Goal: Task Accomplishment & Management: Complete application form

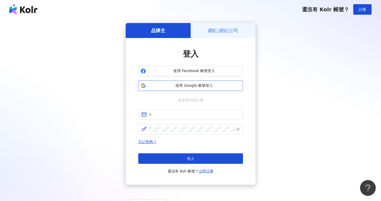
click at [176, 86] on span "使用 Google 帳號登入" at bounding box center [194, 85] width 93 height 5
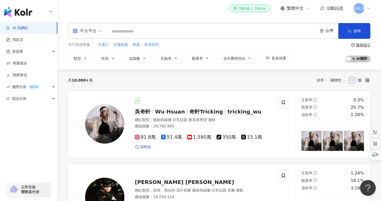
click at [303, 56] on div "您可能感興趣： 水電工 水電維修 韓風 韓系造型 類型 性別 追蹤數 互動率 觀看率 合作費用預估 更多篩選 搜尋指引 AI 開啟 AI 關閉" at bounding box center [219, 52] width 302 height 21
click at [39, 96] on div "競品分析" at bounding box center [28, 99] width 57 height 12
click at [37, 51] on div "資源庫" at bounding box center [28, 52] width 57 height 12
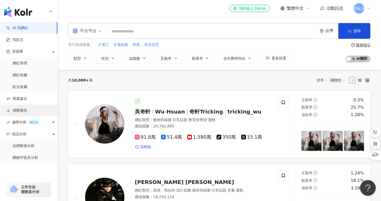
click at [27, 110] on link "洞察報告" at bounding box center [16, 110] width 21 height 5
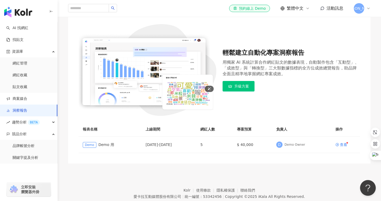
scroll to position [66, 0]
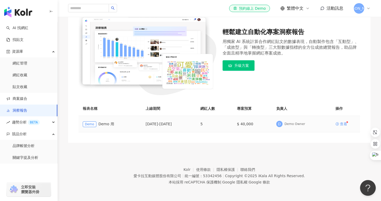
click at [342, 123] on div "查看" at bounding box center [343, 124] width 7 height 4
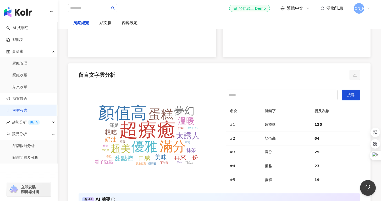
scroll to position [1129, 0]
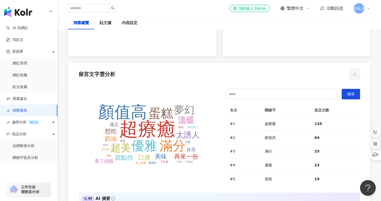
click at [167, 115] on tspan "蛋糕" at bounding box center [160, 114] width 25 height 14
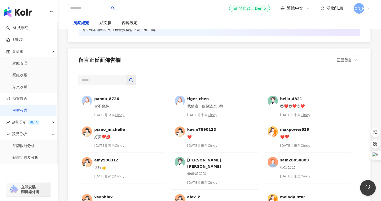
scroll to position [1336, 0]
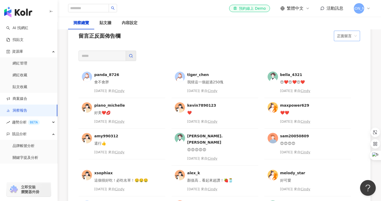
click at [349, 36] on span "正面留言" at bounding box center [347, 36] width 20 height 10
click at [348, 49] on div "正面留言" at bounding box center [347, 48] width 18 height 6
click at [296, 49] on div "panda_8726 會不會胖 [DATE] | 來自 [PERSON_NAME] 我猜這一個超過250塊 [DATE] | 來自 Cindy bella_4…" at bounding box center [219, 144] width 302 height 201
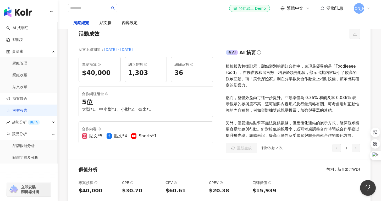
scroll to position [0, 0]
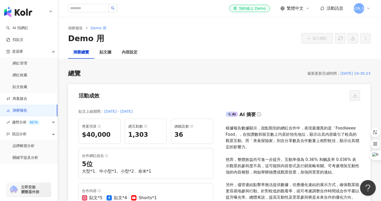
click at [137, 71] on div "總覽 最新更新完成時間 ： [DATE] 19:30:23" at bounding box center [219, 73] width 302 height 9
click at [112, 54] on div "貼文牆" at bounding box center [105, 52] width 22 height 13
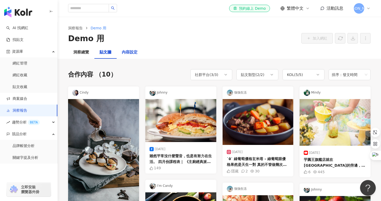
click at [132, 53] on div "內容設定" at bounding box center [130, 52] width 16 height 6
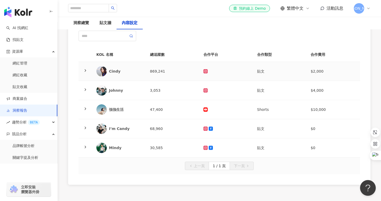
scroll to position [48, 0]
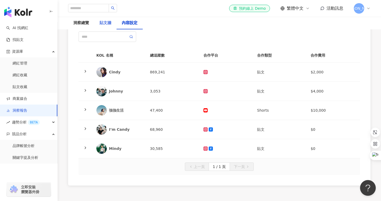
click at [105, 27] on div "貼文牆" at bounding box center [105, 23] width 22 height 13
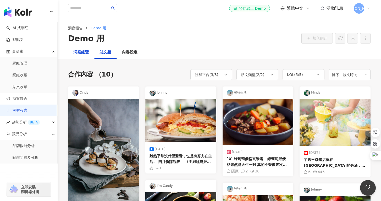
click at [82, 54] on div "洞察總覽" at bounding box center [81, 52] width 16 height 6
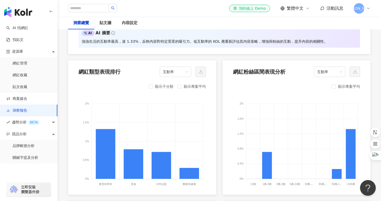
scroll to position [558, 0]
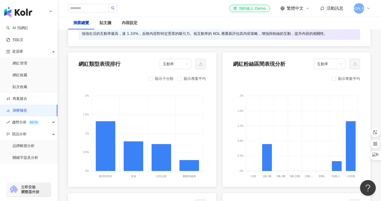
click at [155, 80] on div "顯示子分類" at bounding box center [161, 78] width 25 height 6
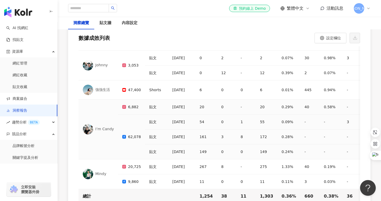
scroll to position [1581, 0]
click at [22, 122] on span "趨勢分析 BETA" at bounding box center [26, 122] width 28 height 12
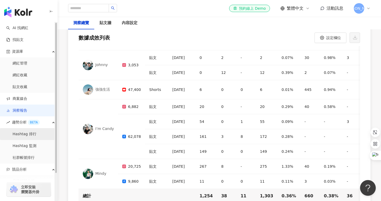
scroll to position [1, 0]
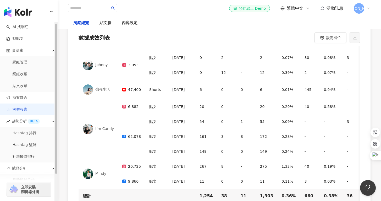
click at [27, 112] on link "洞察報告" at bounding box center [16, 109] width 21 height 5
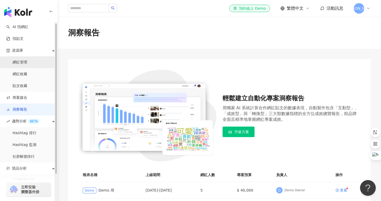
click at [27, 65] on link "網紅管理" at bounding box center [20, 62] width 15 height 5
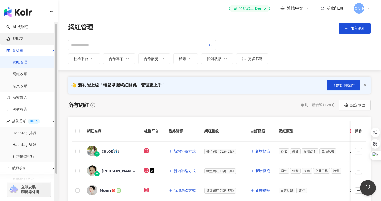
click at [24, 41] on link "找貼文" at bounding box center [14, 38] width 17 height 5
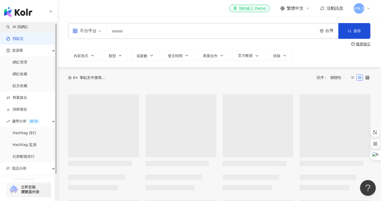
click at [28, 30] on link "AI 找網紅" at bounding box center [17, 26] width 22 height 5
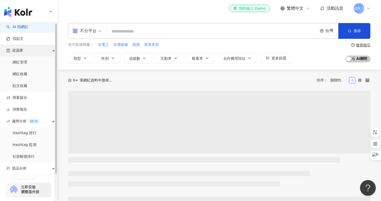
click at [30, 48] on div "資源庫" at bounding box center [28, 51] width 57 height 12
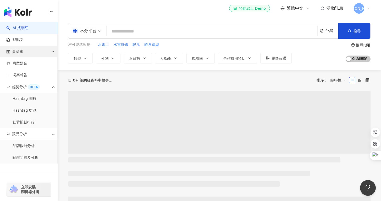
click at [30, 48] on div "資源庫" at bounding box center [28, 52] width 57 height 12
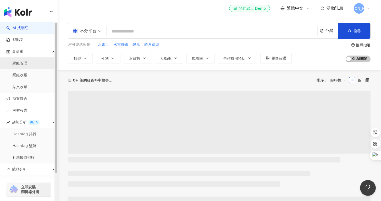
click at [27, 61] on link "網紅管理" at bounding box center [20, 63] width 15 height 5
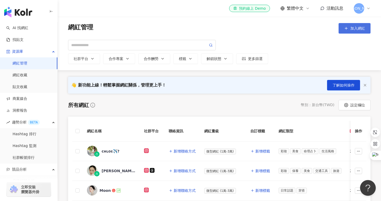
click at [348, 28] on button "加入網紅" at bounding box center [355, 28] width 32 height 10
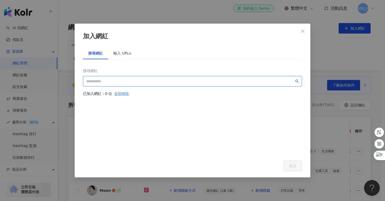
click at [155, 80] on input "search" at bounding box center [190, 81] width 208 height 6
click at [303, 29] on icon "close" at bounding box center [303, 31] width 4 height 4
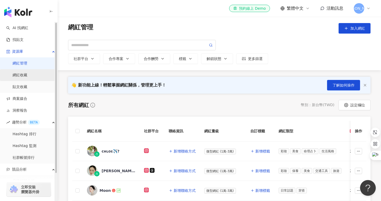
click at [27, 77] on link "網紅收藏" at bounding box center [20, 75] width 15 height 5
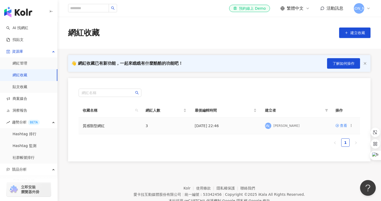
click at [152, 129] on td "3" at bounding box center [165, 126] width 49 height 16
click at [122, 122] on td "質感類型網紅" at bounding box center [110, 126] width 63 height 16
click at [95, 124] on link "質感類型網紅" at bounding box center [94, 126] width 22 height 4
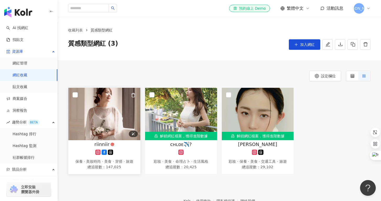
click at [104, 113] on img at bounding box center [104, 114] width 72 height 52
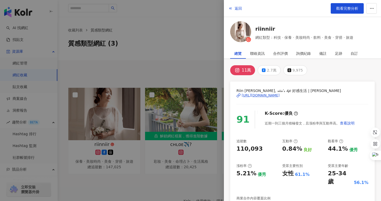
click at [257, 96] on div "[URL][DOMAIN_NAME]" at bounding box center [261, 95] width 38 height 5
click at [205, 123] on div at bounding box center [190, 100] width 381 height 201
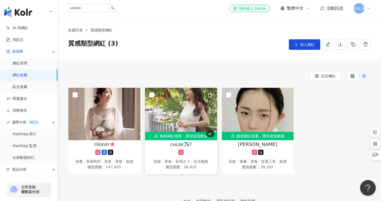
click at [183, 128] on img at bounding box center [181, 114] width 72 height 52
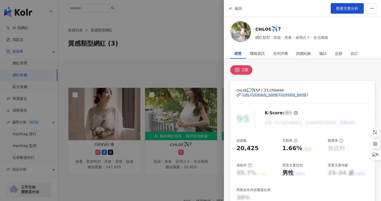
click at [275, 93] on div "[URL][DOMAIN_NAME][DOMAIN_NAME]" at bounding box center [275, 94] width 66 height 5
click at [197, 60] on div at bounding box center [190, 100] width 381 height 201
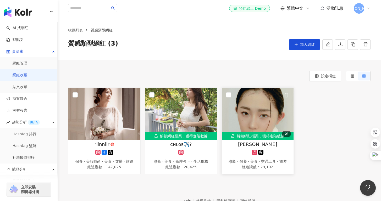
click at [255, 117] on img at bounding box center [258, 114] width 72 height 52
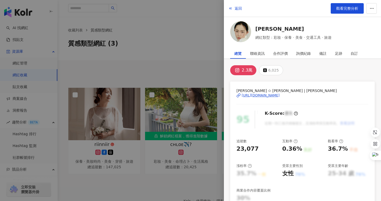
click at [260, 96] on div "[URL][DOMAIN_NAME]" at bounding box center [261, 95] width 38 height 5
click at [205, 18] on div at bounding box center [190, 100] width 381 height 201
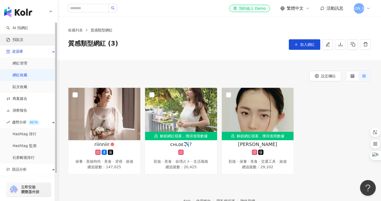
click at [24, 42] on link "找貼文" at bounding box center [14, 39] width 17 height 5
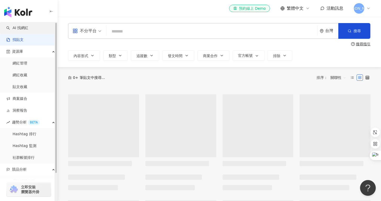
click at [28, 28] on link "AI 找網紅" at bounding box center [17, 27] width 22 height 5
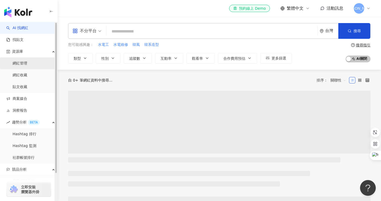
click at [27, 66] on link "網紅管理" at bounding box center [20, 63] width 15 height 5
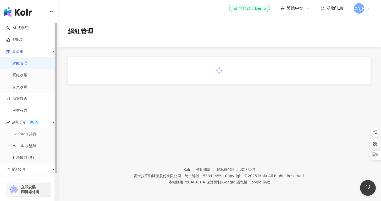
click at [255, 42] on div "網紅管理" at bounding box center [219, 32] width 323 height 30
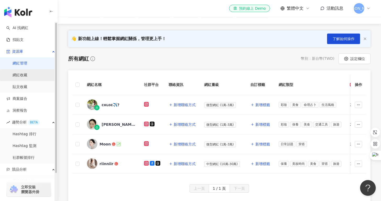
click at [27, 78] on link "網紅收藏" at bounding box center [20, 75] width 15 height 5
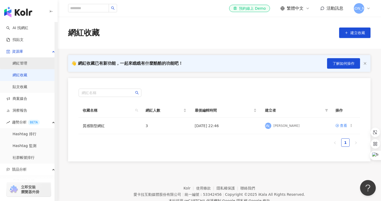
click at [27, 61] on link "網紅管理" at bounding box center [20, 63] width 15 height 5
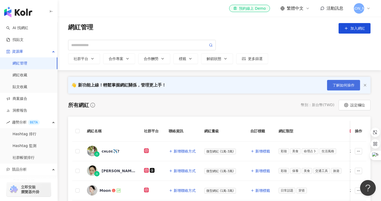
click at [342, 83] on span "了解如何操作" at bounding box center [344, 85] width 22 height 4
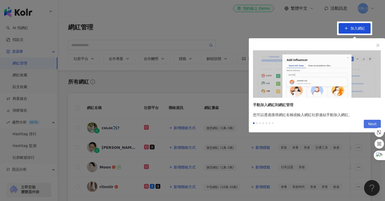
click at [368, 122] on button "Next" at bounding box center [372, 124] width 17 height 8
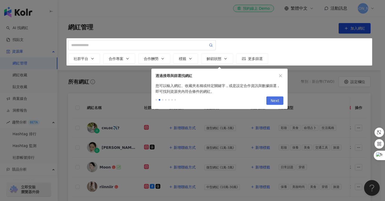
click at [275, 101] on span "Next" at bounding box center [275, 101] width 9 height 8
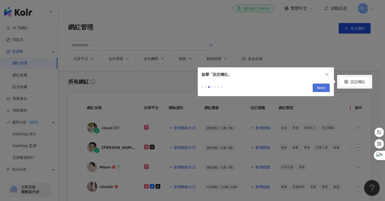
click at [323, 89] on span "Next" at bounding box center [321, 88] width 9 height 8
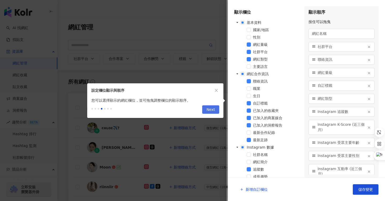
click at [215, 107] on span "Next" at bounding box center [210, 110] width 9 height 8
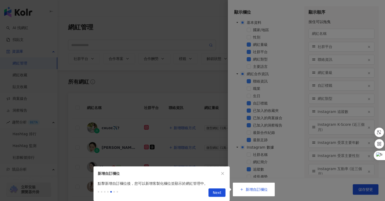
click at [223, 198] on div "Previous Next" at bounding box center [161, 193] width 136 height 15
click at [222, 195] on button "Next" at bounding box center [216, 192] width 17 height 8
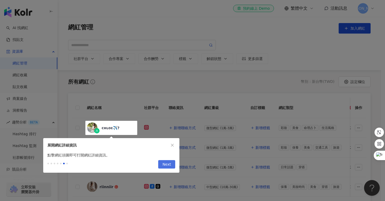
click at [172, 165] on button "Next" at bounding box center [166, 164] width 17 height 8
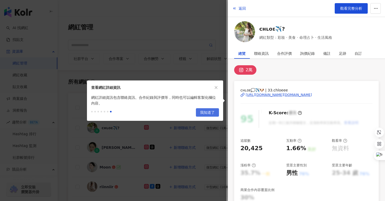
click at [206, 114] on span "我知道了" at bounding box center [207, 112] width 15 height 8
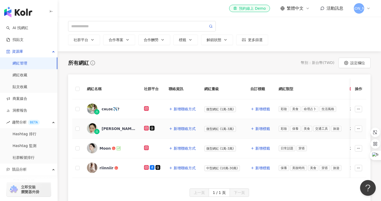
scroll to position [19, 0]
click at [27, 74] on link "網紅收藏" at bounding box center [20, 75] width 15 height 5
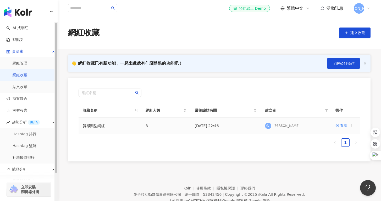
click at [178, 124] on td "3" at bounding box center [165, 126] width 49 height 16
click at [25, 66] on link "網紅管理" at bounding box center [20, 63] width 15 height 5
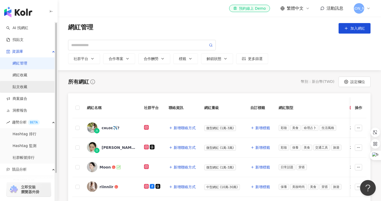
click at [27, 84] on link "貼文收藏" at bounding box center [20, 86] width 15 height 5
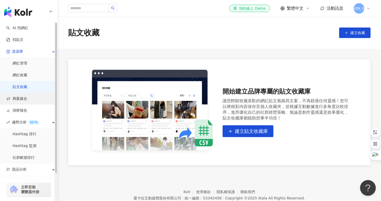
click at [27, 96] on link "商案媒合" at bounding box center [16, 98] width 21 height 5
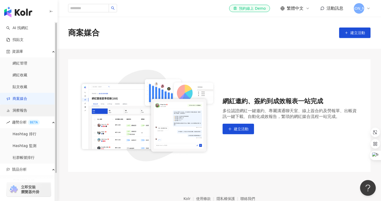
click at [27, 113] on link "洞察報告" at bounding box center [16, 110] width 21 height 5
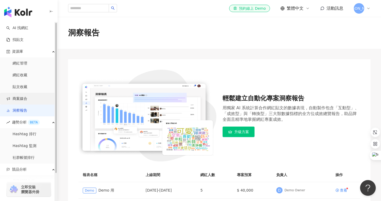
click at [25, 101] on link "商案媒合" at bounding box center [16, 98] width 21 height 5
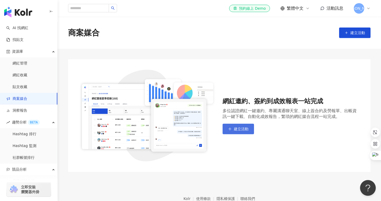
click at [247, 126] on button "建立活動" at bounding box center [238, 129] width 31 height 10
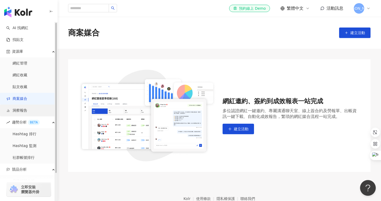
click at [27, 112] on link "洞察報告" at bounding box center [16, 110] width 21 height 5
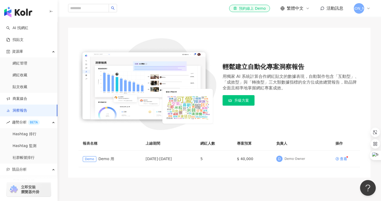
scroll to position [45, 0]
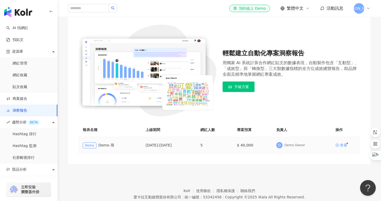
click at [344, 146] on div "查看" at bounding box center [343, 145] width 7 height 4
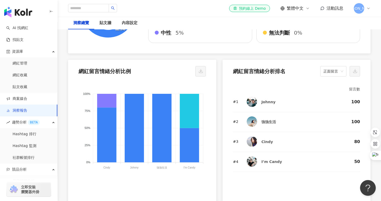
scroll to position [1033, 0]
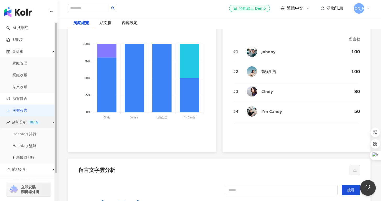
click at [40, 124] on div "趨勢分析 BETA" at bounding box center [28, 122] width 57 height 12
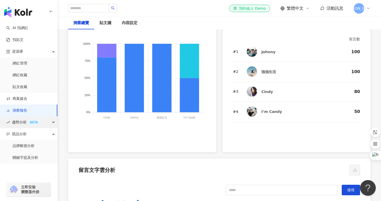
click at [41, 125] on div "趨勢分析 BETA" at bounding box center [28, 122] width 57 height 12
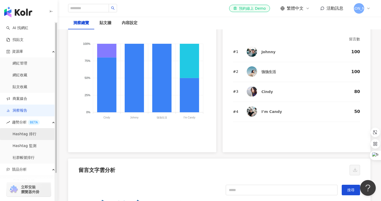
click at [36, 133] on link "Hashtag 排行" at bounding box center [25, 133] width 24 height 5
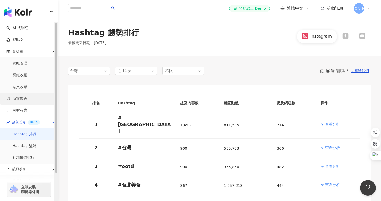
click at [27, 96] on link "商案媒合" at bounding box center [16, 98] width 21 height 5
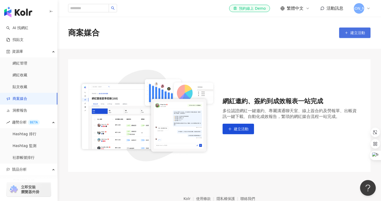
click at [355, 34] on span "建立活動" at bounding box center [357, 33] width 15 height 4
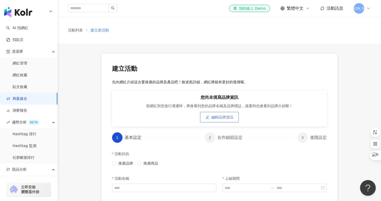
click at [219, 120] on button "編輯品牌資訊" at bounding box center [219, 117] width 39 height 10
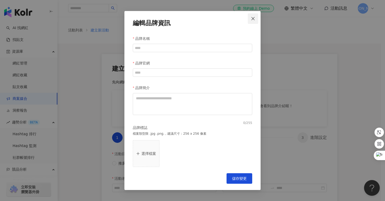
click at [254, 19] on icon "close" at bounding box center [253, 18] width 4 height 4
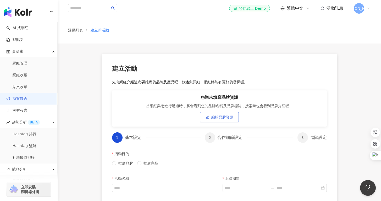
click at [220, 116] on span "編輯品牌資訊" at bounding box center [222, 117] width 22 height 4
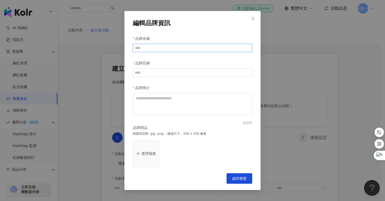
click at [162, 50] on input "品牌名稱" at bounding box center [192, 48] width 119 height 8
paste input "**********"
drag, startPoint x: 220, startPoint y: 49, endPoint x: 142, endPoint y: 51, distance: 77.8
click at [142, 51] on input "**********" at bounding box center [192, 48] width 119 height 8
type input "**"
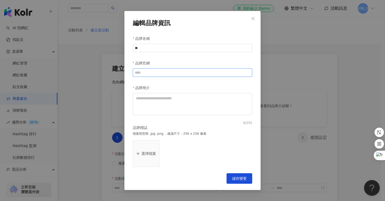
click at [162, 74] on input "品牌官網" at bounding box center [192, 72] width 119 height 8
paste input "**********"
drag, startPoint x: 206, startPoint y: 71, endPoint x: 133, endPoint y: 74, distance: 72.8
click at [133, 74] on input "**********" at bounding box center [192, 72] width 119 height 8
type input "**********"
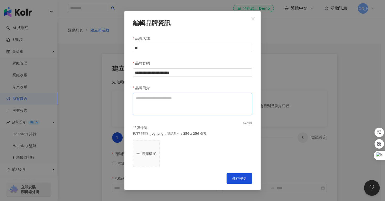
click at [157, 109] on textarea "品牌簡介" at bounding box center [192, 104] width 119 height 22
paste textarea "**********"
type textarea "**********"
drag, startPoint x: 214, startPoint y: 73, endPoint x: 120, endPoint y: 75, distance: 94.0
click at [121, 75] on div "**********" at bounding box center [192, 100] width 385 height 201
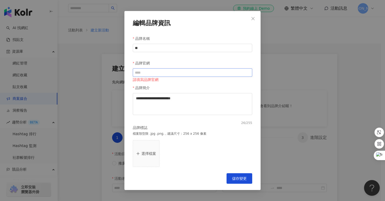
paste input "**********"
type input "**********"
click at [183, 114] on textarea "**********" at bounding box center [192, 104] width 119 height 22
click at [245, 177] on span "儲存變更" at bounding box center [239, 178] width 15 height 4
click at [168, 50] on input "**" at bounding box center [192, 48] width 119 height 8
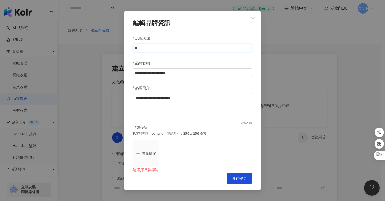
type input "*"
drag, startPoint x: 178, startPoint y: 73, endPoint x: 124, endPoint y: 73, distance: 54.0
click at [124, 73] on div "**********" at bounding box center [192, 100] width 136 height 179
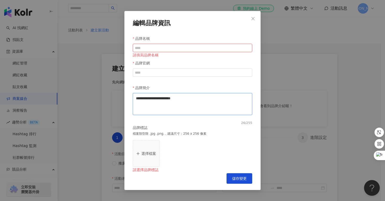
click at [190, 100] on textarea "**********" at bounding box center [192, 104] width 119 height 22
click at [190, 93] on textarea "品牌簡介" at bounding box center [192, 104] width 119 height 22
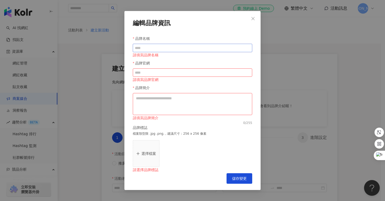
click at [169, 48] on input "品牌名稱" at bounding box center [192, 48] width 119 height 8
paste input "**"
type input "**"
click at [157, 98] on textarea "品牌簡介" at bounding box center [192, 104] width 119 height 22
click at [155, 76] on input "品牌官網" at bounding box center [192, 72] width 119 height 8
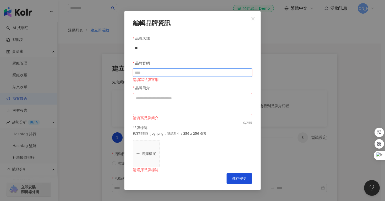
paste input "**********"
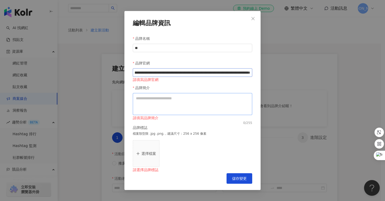
type input "**********"
click at [161, 104] on textarea "品牌簡介" at bounding box center [192, 104] width 119 height 22
click at [180, 100] on textarea "品牌簡介" at bounding box center [192, 104] width 119 height 22
paste textarea "**********"
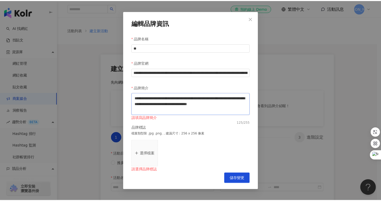
scroll to position [12, 0]
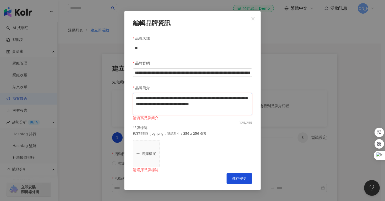
type textarea "**********"
click at [146, 161] on button "選擇檔案" at bounding box center [146, 153] width 27 height 27
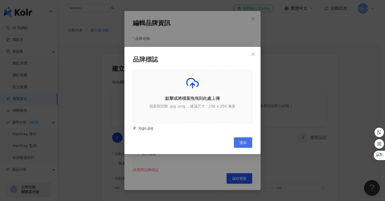
click at [241, 142] on span "送出" at bounding box center [242, 142] width 7 height 4
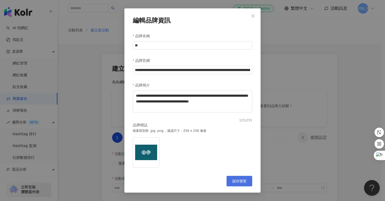
click at [235, 184] on button "儲存變更" at bounding box center [240, 181] width 26 height 10
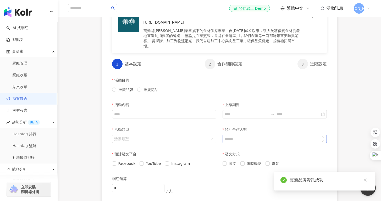
scroll to position [88, 0]
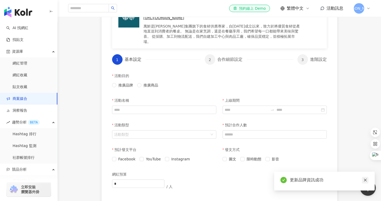
click at [363, 179] on icon "close" at bounding box center [365, 180] width 4 height 4
click at [145, 84] on span "推廣商品" at bounding box center [150, 85] width 19 height 6
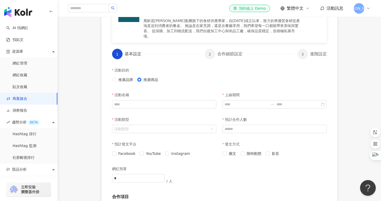
scroll to position [93, 0]
click at [161, 110] on div "活動名稱" at bounding box center [164, 102] width 111 height 25
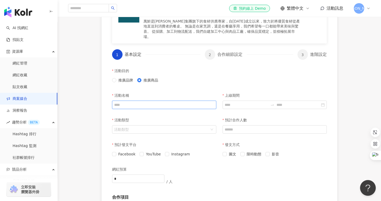
click at [161, 107] on input "活動名稱" at bounding box center [164, 105] width 104 height 8
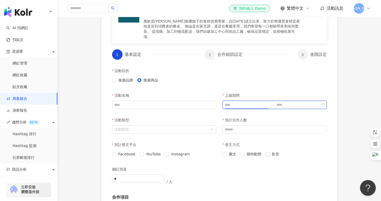
click at [240, 107] on input "上線期間" at bounding box center [246, 105] width 43 height 6
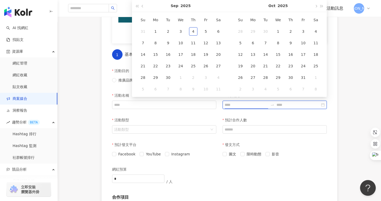
click at [240, 107] on input "上線期間" at bounding box center [246, 105] width 43 height 6
type input "**********"
click at [142, 5] on span "button" at bounding box center [143, 6] width 3 height 3
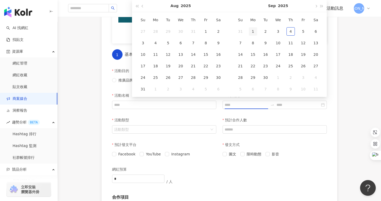
type input "**********"
click at [178, 54] on div "13" at bounding box center [181, 54] width 8 height 8
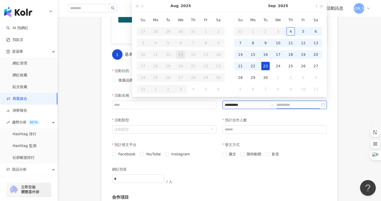
type input "**********"
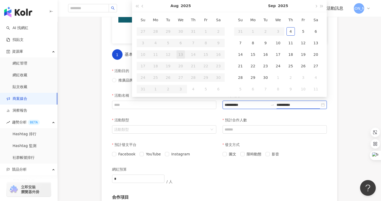
type input "**********"
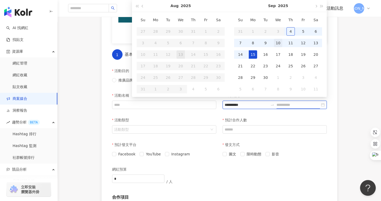
type input "**********"
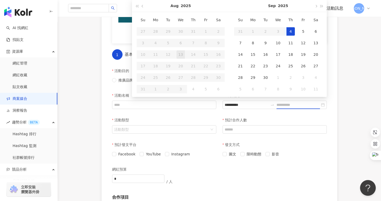
click at [291, 31] on div "4" at bounding box center [290, 31] width 8 height 8
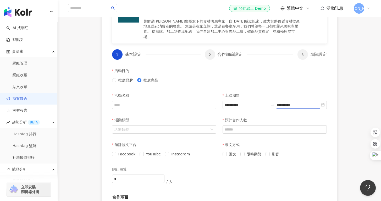
type input "**********"
click at [294, 103] on input "**********" at bounding box center [298, 105] width 43 height 6
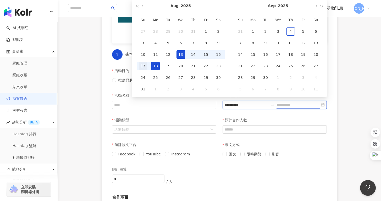
type input "**********"
click at [146, 67] on div "17" at bounding box center [143, 66] width 8 height 8
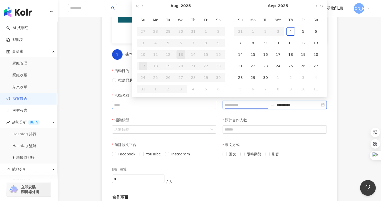
type input "**********"
click at [283, 118] on div "預計合作人數" at bounding box center [275, 120] width 104 height 10
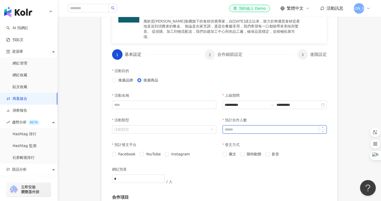
click at [246, 132] on input "預計合作人數" at bounding box center [275, 129] width 104 height 8
type input "*"
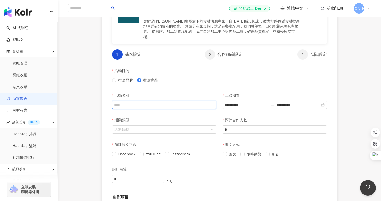
click at [150, 104] on input "活動名稱" at bounding box center [164, 105] width 104 height 8
click at [147, 129] on input "活動類型" at bounding box center [161, 129] width 95 height 8
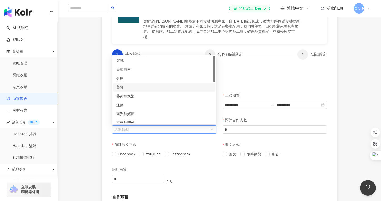
click at [149, 89] on div "美食" at bounding box center [164, 87] width 96 height 6
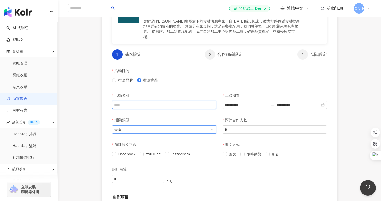
click at [146, 103] on input "活動名稱" at bounding box center [164, 105] width 104 height 8
paste input "**********"
type input "**********"
click at [184, 90] on div "活動名稱" at bounding box center [164, 95] width 104 height 10
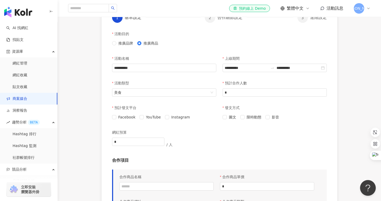
scroll to position [131, 0]
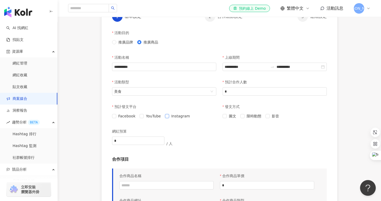
click at [170, 116] on span "Instagram" at bounding box center [180, 116] width 23 height 6
click at [269, 117] on span at bounding box center [268, 116] width 4 height 4
click at [229, 135] on div "網紅預算 * / 人" at bounding box center [219, 141] width 215 height 30
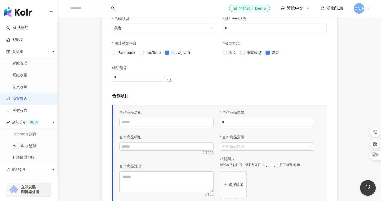
scroll to position [196, 0]
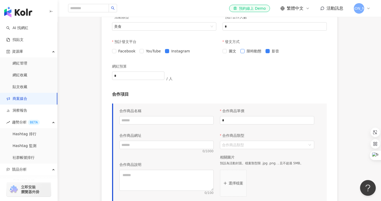
click at [248, 52] on span "限時動態" at bounding box center [254, 51] width 19 height 6
click at [267, 94] on p "合作項目" at bounding box center [219, 94] width 215 height 6
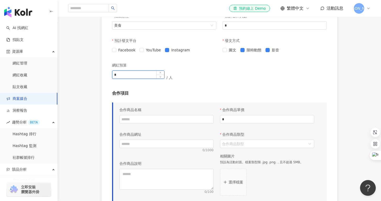
click at [132, 76] on input "*" at bounding box center [138, 75] width 52 height 8
type input "*"
type input "******"
click at [221, 82] on div "網紅預算 ****** / 人" at bounding box center [219, 75] width 215 height 30
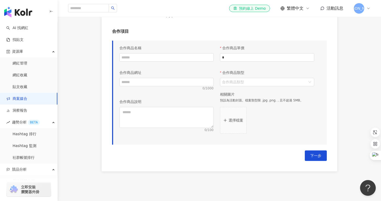
scroll to position [258, 0]
click at [238, 61] on input "*" at bounding box center [267, 58] width 94 height 8
click at [294, 121] on div "選擇檔案" at bounding box center [267, 120] width 94 height 27
click at [272, 83] on input "合作商品類型" at bounding box center [264, 83] width 85 height 8
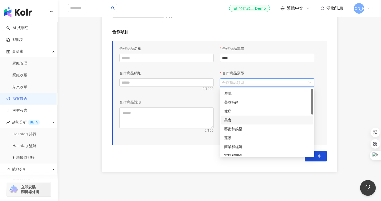
click at [259, 117] on div "美食" at bounding box center [267, 120] width 86 height 6
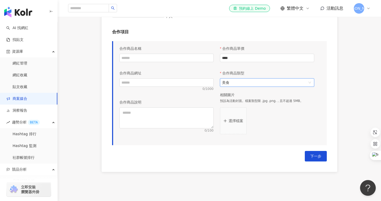
click at [250, 83] on span "美食" at bounding box center [267, 83] width 90 height 8
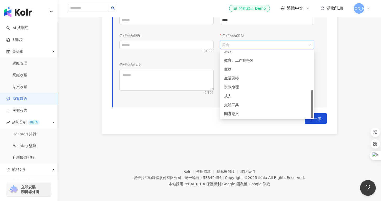
scroll to position [297, 0]
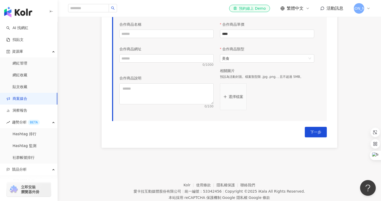
scroll to position [254, 0]
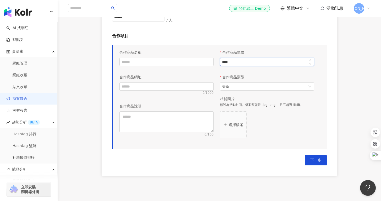
click at [245, 64] on input "****" at bounding box center [267, 62] width 94 height 8
drag, startPoint x: 234, startPoint y: 62, endPoint x: 203, endPoint y: 64, distance: 31.2
click at [204, 63] on div "合作商品名稱 合作商品網址 0 / 1000 合作商品說明 0 / 100 合作商品單價 **** 合作商品類型 美食 相關圖片 預設為活動封面。檔案類型限 …" at bounding box center [216, 95] width 201 height 96
type input "***"
click at [267, 139] on div "合作商品單價 *** 合作商品類型 美食 相關圖片 預設為活動封面。檔案類型限 .jpg .png.，且不超過 5MB。 選擇檔案" at bounding box center [267, 95] width 101 height 96
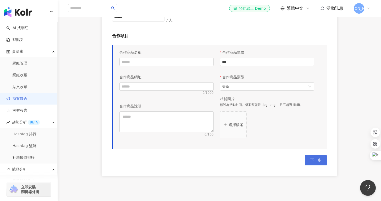
click at [324, 161] on button "下一步" at bounding box center [316, 160] width 22 height 10
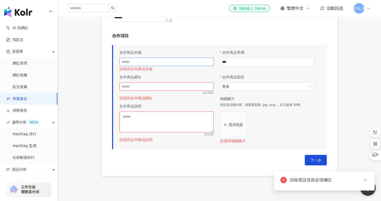
click at [131, 59] on input "text" at bounding box center [166, 62] width 94 height 8
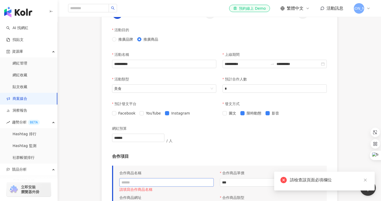
scroll to position [106, 0]
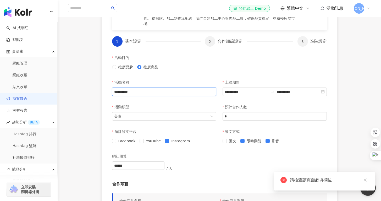
click at [154, 90] on input "**********" at bounding box center [164, 91] width 104 height 8
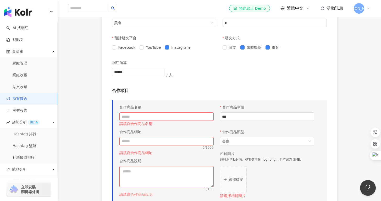
scroll to position [283, 0]
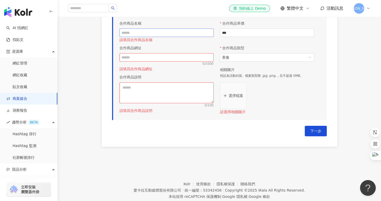
click at [145, 31] on input "text" at bounding box center [166, 33] width 94 height 8
paste input "**********"
type input "**********"
click at [155, 57] on input "text" at bounding box center [166, 57] width 94 height 8
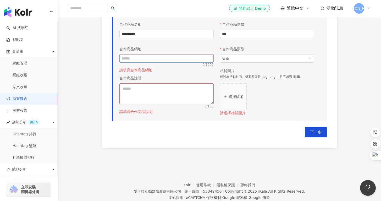
scroll to position [282, 0]
click at [156, 57] on input "text" at bounding box center [166, 58] width 94 height 8
paste input "**********"
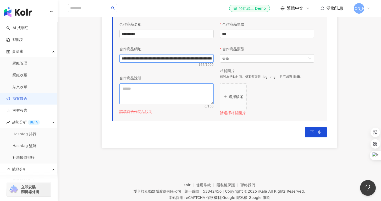
scroll to position [0, 281]
type input "**********"
click at [159, 96] on textarea at bounding box center [166, 93] width 94 height 21
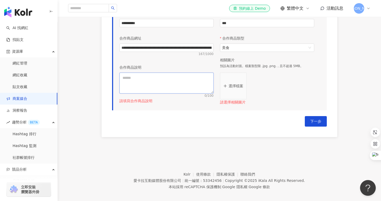
scroll to position [297, 0]
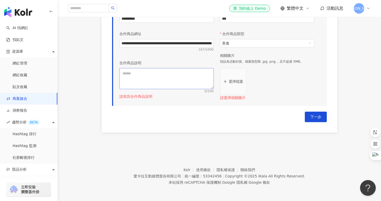
click at [150, 79] on textarea at bounding box center [166, 78] width 94 height 21
paste textarea "**********"
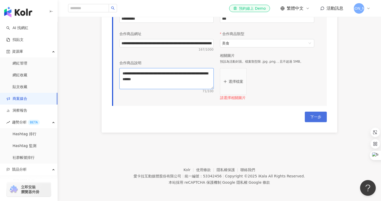
type textarea "**********"
click at [313, 116] on span "下一步" at bounding box center [315, 117] width 11 height 4
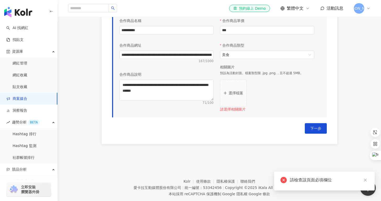
scroll to position [297, 0]
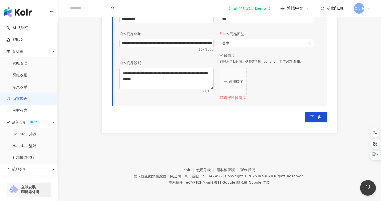
click at [236, 77] on button "選擇檔案" at bounding box center [233, 81] width 27 height 27
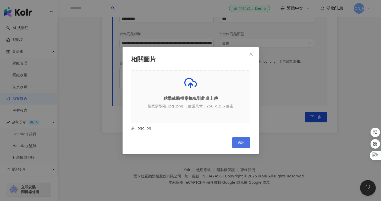
click at [239, 143] on span "送出" at bounding box center [241, 142] width 7 height 4
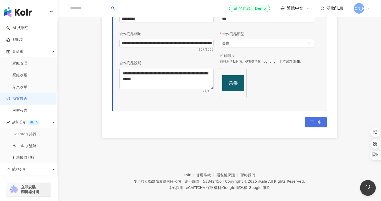
click at [324, 117] on button "下一步" at bounding box center [316, 122] width 22 height 10
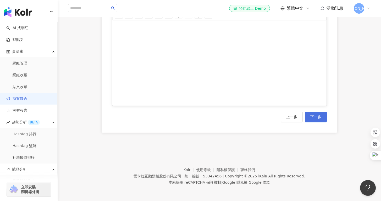
scroll to position [0, 0]
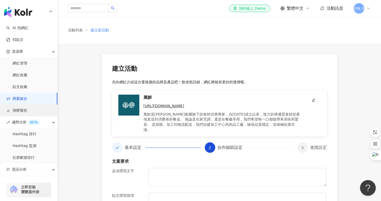
click at [27, 113] on link "洞察報告" at bounding box center [16, 110] width 21 height 5
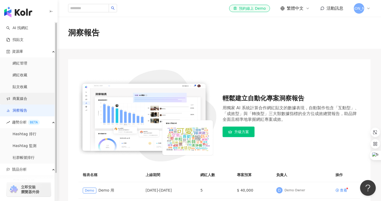
click at [27, 101] on link "商案媒合" at bounding box center [16, 98] width 21 height 5
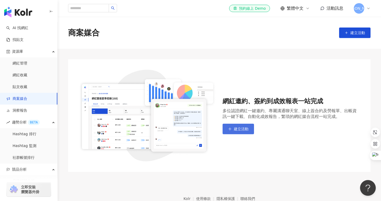
click at [243, 131] on button "建立活動" at bounding box center [238, 129] width 31 height 10
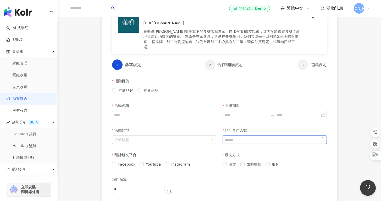
scroll to position [55, 0]
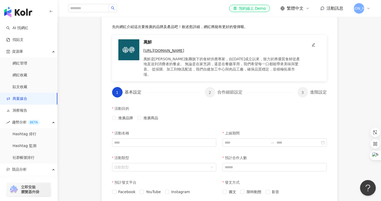
click at [253, 108] on div "活動目的 推廣品牌 推廣商品" at bounding box center [219, 115] width 221 height 25
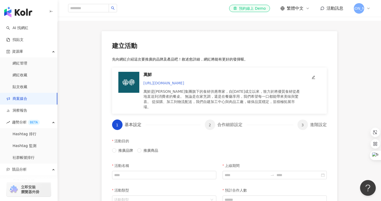
scroll to position [18, 0]
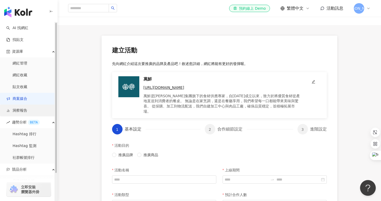
click at [24, 110] on link "洞察報告" at bounding box center [16, 110] width 21 height 5
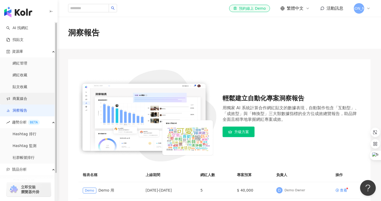
click at [27, 98] on link "商案媒合" at bounding box center [16, 98] width 21 height 5
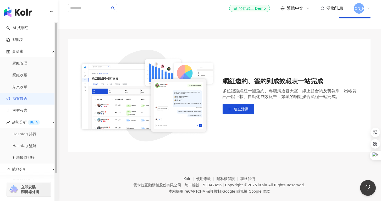
scroll to position [29, 0]
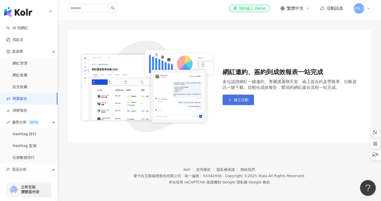
click at [247, 96] on button "建立活動" at bounding box center [238, 100] width 31 height 10
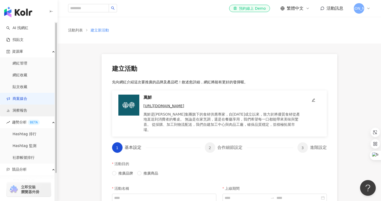
click at [19, 108] on link "洞察報告" at bounding box center [16, 110] width 21 height 5
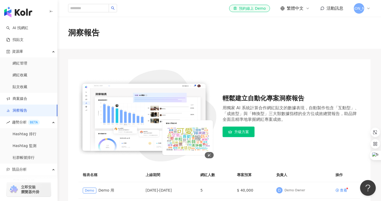
scroll to position [66, 0]
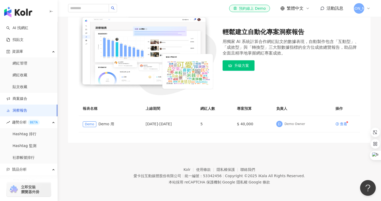
click at [260, 101] on div "輕鬆建立自動化專案洞察報告 用獨家 AI 系統計算合作網紅貼文的數據表現，自動製作包含「互動型」、「成效型」與「轉換型」三大類數據指標的全方位成效總覽報告，助…" at bounding box center [219, 68] width 302 height 150
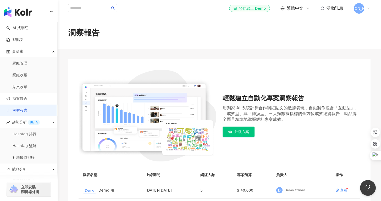
scroll to position [40, 0]
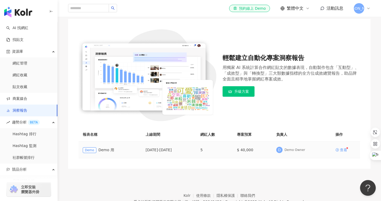
click at [341, 150] on div "查看" at bounding box center [343, 150] width 7 height 4
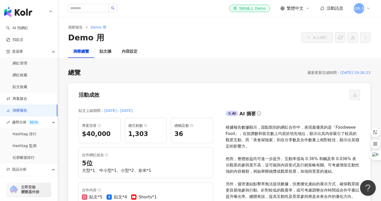
scroll to position [1, 0]
click at [234, 27] on ol "洞察報告 Demo 用" at bounding box center [219, 27] width 302 height 6
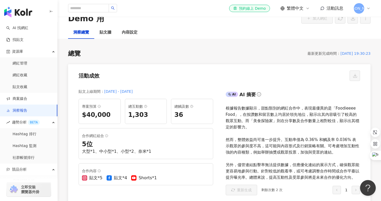
scroll to position [0, 0]
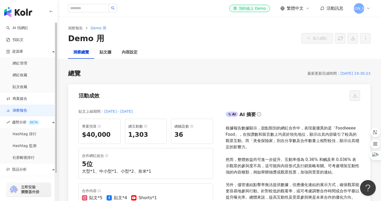
click at [27, 108] on link "洞察報告" at bounding box center [16, 110] width 21 height 5
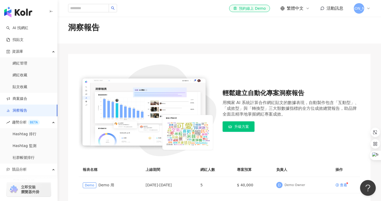
scroll to position [50, 0]
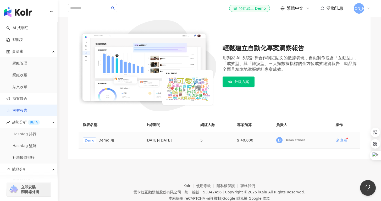
click at [340, 139] on div "查看" at bounding box center [343, 140] width 7 height 4
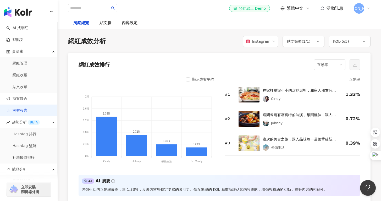
scroll to position [302, 0]
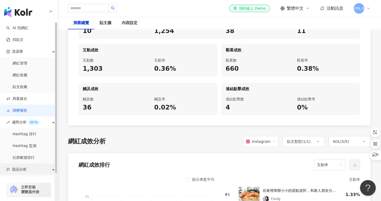
click at [34, 166] on div "競品分析" at bounding box center [28, 169] width 57 height 12
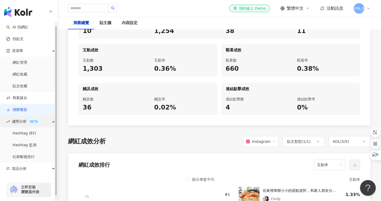
scroll to position [0, 0]
click at [27, 111] on link "洞察報告" at bounding box center [16, 110] width 21 height 5
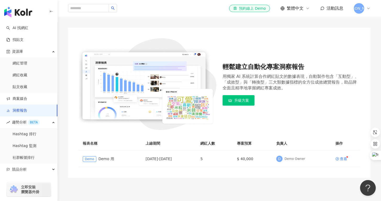
scroll to position [1, 0]
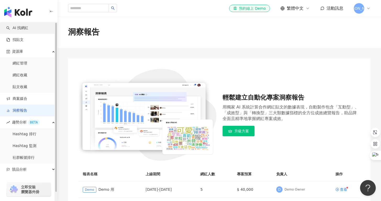
click at [28, 29] on link "AI 找網紅" at bounding box center [17, 27] width 22 height 5
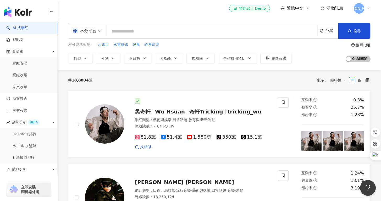
click at [279, 82] on div "共 10,000+ 筆 排序： 關聯性" at bounding box center [219, 80] width 302 height 8
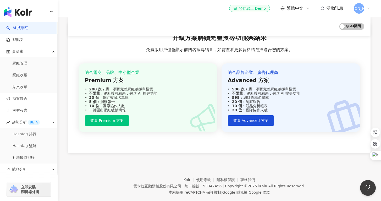
scroll to position [407, 0]
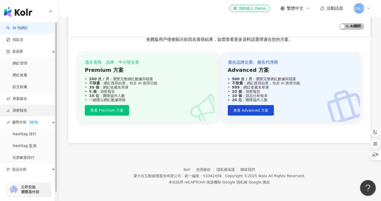
click at [27, 112] on link "洞察報告" at bounding box center [16, 110] width 21 height 5
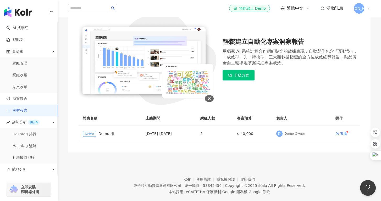
scroll to position [66, 0]
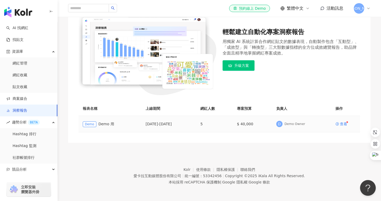
click at [305, 125] on div "Demo Owner" at bounding box center [295, 124] width 21 height 4
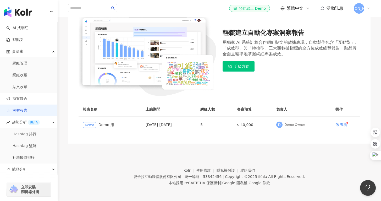
scroll to position [65, 0]
click at [242, 66] on span "升級方案" at bounding box center [241, 66] width 15 height 4
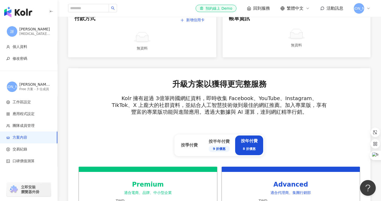
scroll to position [178, 0]
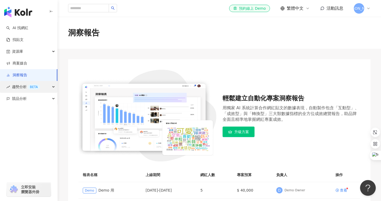
click at [53, 87] on div "趨勢分析 BETA" at bounding box center [28, 87] width 57 height 12
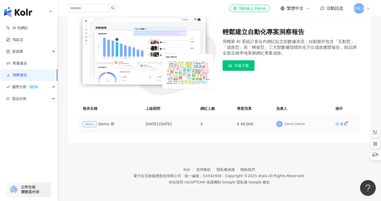
click at [303, 125] on div "Demo Owner" at bounding box center [295, 124] width 21 height 4
click at [337, 122] on td "查看" at bounding box center [345, 124] width 29 height 16
click at [339, 122] on icon at bounding box center [337, 124] width 4 height 4
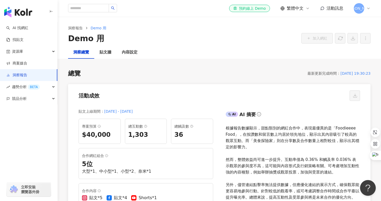
click at [188, 77] on div "總覽 最新更新完成時間 ： [DATE] 19:30:23" at bounding box center [219, 73] width 302 height 9
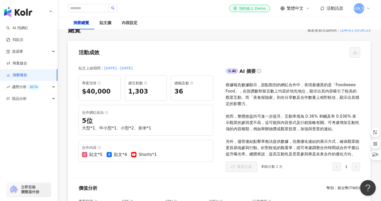
scroll to position [42, 0]
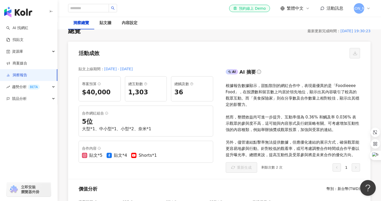
click at [272, 119] on div "根據報告數據顯示，甜點類別的網紅合作中，表現最優異的是「Foodieeee Food」，在按讚數和留言數上均居於領先地位，顯示出其內容吸引了較高的觀眾互動。而…" at bounding box center [293, 119] width 135 height 75
click at [107, 85] on div "專案預算" at bounding box center [99, 84] width 35 height 6
drag, startPoint x: 148, startPoint y: 86, endPoint x: 206, endPoint y: 92, distance: 58.5
click at [148, 86] on div "總互動數" at bounding box center [145, 84] width 35 height 6
click at [207, 92] on div "36" at bounding box center [191, 92] width 35 height 9
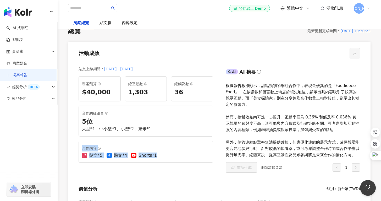
drag, startPoint x: 162, startPoint y: 135, endPoint x: 175, endPoint y: 160, distance: 28.6
click at [175, 160] on div "專案預算 $40,000 總互動數 1,303 總觸及數 36 合作網紅組合 5 位 大型*1、中小型*1、小型*2、奈米*1 合作內容 貼文*5 貼文*4 …" at bounding box center [146, 119] width 135 height 86
click at [175, 160] on div "合作內容 貼文*5 貼文*4 Shorts*1" at bounding box center [146, 152] width 135 height 22
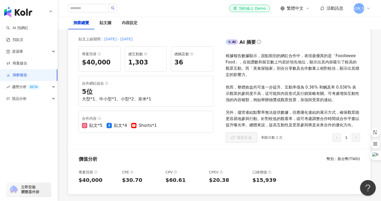
scroll to position [137, 0]
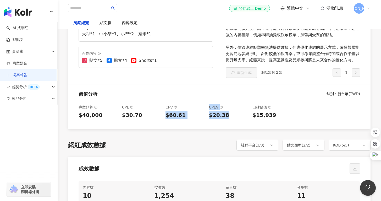
drag, startPoint x: 164, startPoint y: 117, endPoint x: 247, endPoint y: 116, distance: 83.0
click at [247, 116] on div "專案預算 $40,000 CPE $30.70 CPV $60.61 CPEV $20.38 口碑價值 $15,939" at bounding box center [219, 114] width 302 height 29
click at [262, 116] on div "$15,939" at bounding box center [271, 114] width 39 height 7
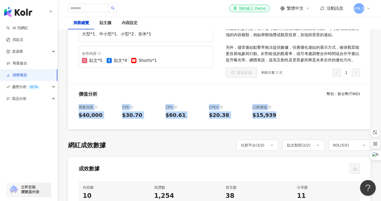
drag, startPoint x: 290, startPoint y: 116, endPoint x: 65, endPoint y: 103, distance: 225.3
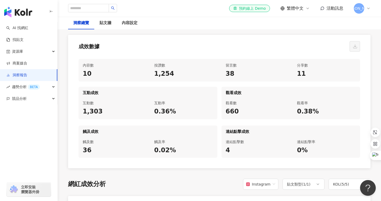
scroll to position [274, 0]
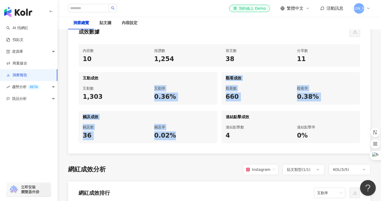
drag, startPoint x: 101, startPoint y: 99, endPoint x: 184, endPoint y: 137, distance: 92.0
click at [184, 135] on div "互動成效 互動數 1,303 互動率 0.36% 觀看成效 觀看數 660 觀看率 0.38% 觸及成效 觸及數 36 觸及率 0.02% 連結點擊成效 連結…" at bounding box center [220, 107] width 282 height 71
click at [185, 138] on div "0.02%" at bounding box center [183, 135] width 59 height 9
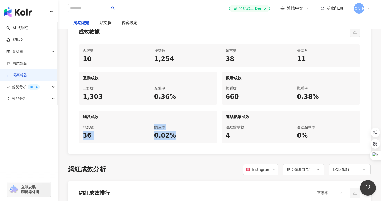
drag, startPoint x: 189, startPoint y: 134, endPoint x: 81, endPoint y: 139, distance: 108.5
click at [81, 139] on div "觸及數 36 觸及率 0.02%" at bounding box center [148, 132] width 139 height 23
drag, startPoint x: 230, startPoint y: 128, endPoint x: 348, endPoint y: 135, distance: 118.6
click at [348, 135] on div "連結點擊數 4 連結點擊率 0%" at bounding box center [291, 132] width 139 height 23
click at [348, 135] on div "0%" at bounding box center [326, 135] width 59 height 9
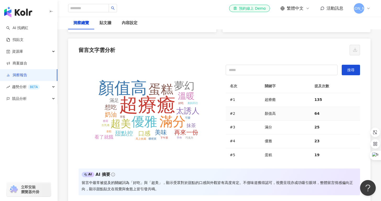
scroll to position [1151, 0]
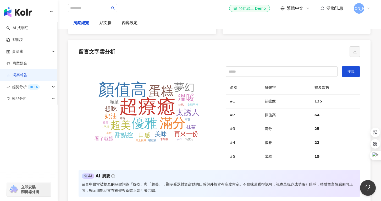
click at [99, 50] on div "留言文字雲分析" at bounding box center [97, 51] width 37 height 7
copy div "留言文字雲分析"
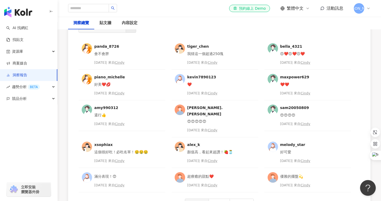
scroll to position [1320, 0]
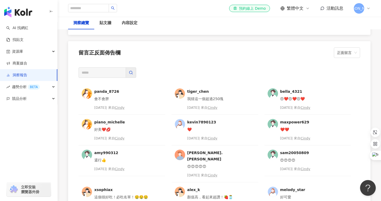
click at [105, 52] on div "留言正反面佈告欄" at bounding box center [100, 52] width 42 height 7
copy div "留言正反面佈告欄"
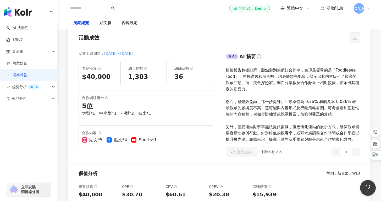
scroll to position [58, 0]
click at [248, 58] on div "AI 摘要" at bounding box center [247, 56] width 16 height 7
copy div "AI 摘要"
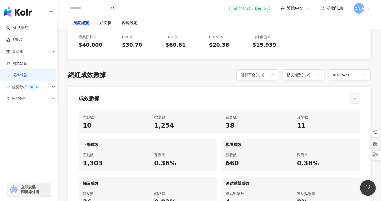
scroll to position [260, 0]
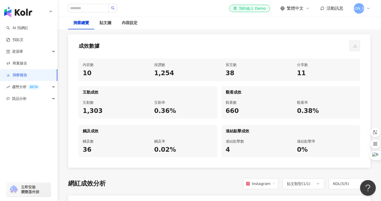
click at [95, 48] on div "成效數據" at bounding box center [89, 45] width 21 height 7
copy div "成效數據"
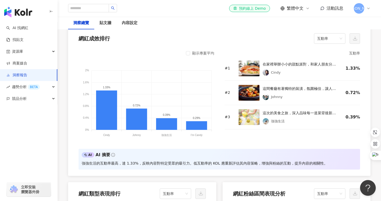
scroll to position [422, 0]
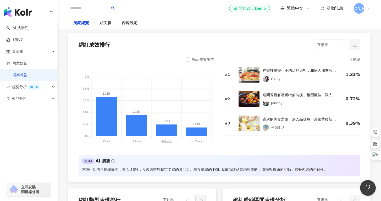
click at [159, 66] on div "顯示專案平均 2% 2% 1.6% 1.6% 1.2% 1.2% 0.8% 0.8% 0.4% 0.4% 0% 0% 1.33% 0.72% 0.39% 0.…" at bounding box center [147, 102] width 136 height 92
click at [308, 59] on div "互動率" at bounding box center [292, 59] width 135 height 6
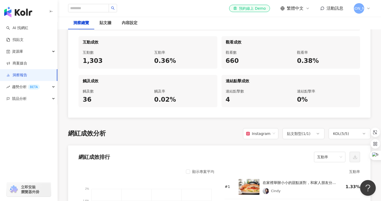
scroll to position [0, 0]
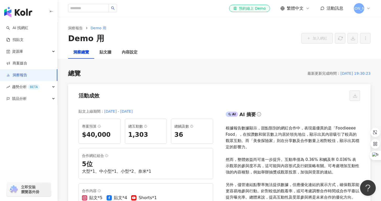
click at [273, 74] on div "總覽 最新更新完成時間 ： [DATE] 19:30:23" at bounding box center [219, 73] width 302 height 9
click at [349, 56] on div "洞察總覽 貼文牆 內容設定" at bounding box center [219, 52] width 323 height 13
click at [353, 74] on div "[DATE] 19:30:23" at bounding box center [355, 73] width 30 height 6
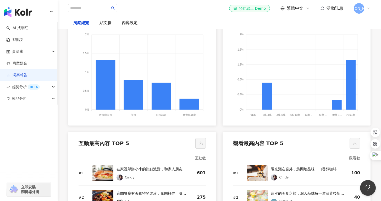
scroll to position [553, 0]
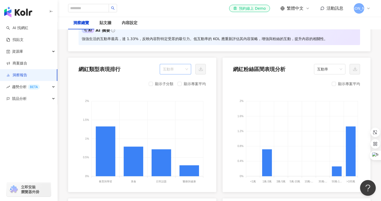
click at [188, 68] on span "互動率" at bounding box center [175, 69] width 25 height 10
click at [176, 106] on div "互動率" at bounding box center [175, 108] width 23 height 6
click at [176, 104] on div "互動率" at bounding box center [175, 107] width 29 height 9
click at [206, 113] on div "顯示子分類 顯示專案平均 2% 2% 1.5% 1.5% 1% 1% 0.5% 0.5% 0% 0% 教育與學習 教育與學習 美食 美食 日常話題 日常話題 …" at bounding box center [142, 135] width 148 height 114
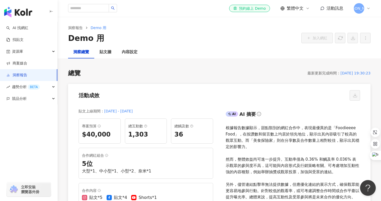
scroll to position [0, 0]
drag, startPoint x: 271, startPoint y: 50, endPoint x: 206, endPoint y: 52, distance: 64.7
click at [271, 50] on div "洞察總覽 貼文牆 內容設定" at bounding box center [219, 52] width 323 height 13
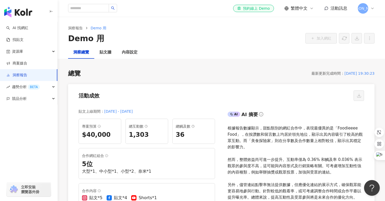
click at [27, 76] on link "洞察報告" at bounding box center [16, 75] width 21 height 5
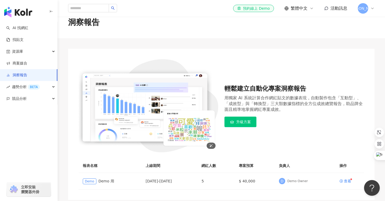
scroll to position [10, 0]
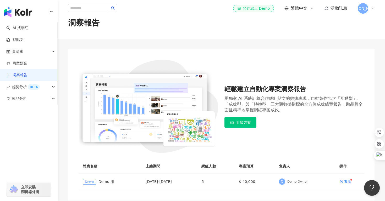
click at [372, 12] on div "[PERSON_NAME]" at bounding box center [366, 8] width 17 height 10
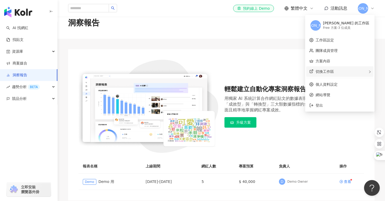
click at [334, 69] on span "切換工作區" at bounding box center [325, 71] width 18 height 4
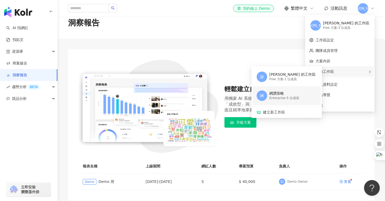
click at [299, 92] on div "網讚策略" at bounding box center [284, 93] width 30 height 5
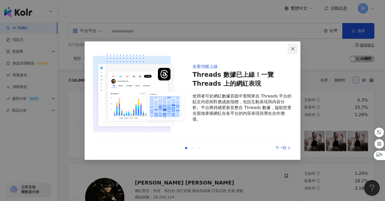
click at [293, 49] on icon "close" at bounding box center [293, 49] width 4 height 4
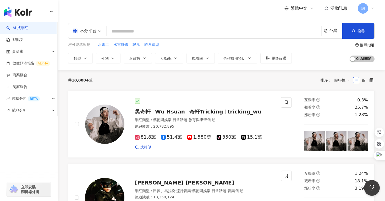
click at [366, 11] on span "網" at bounding box center [363, 8] width 10 height 10
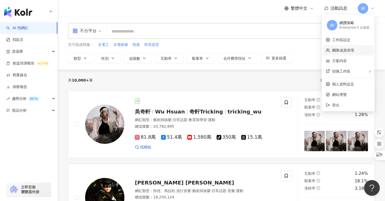
click at [349, 49] on link "團隊成員管理" at bounding box center [343, 50] width 22 height 4
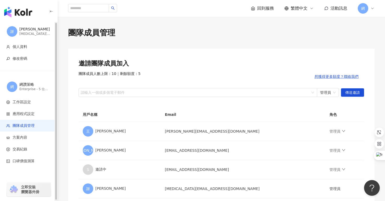
click at [24, 16] on img "button" at bounding box center [18, 12] width 28 height 10
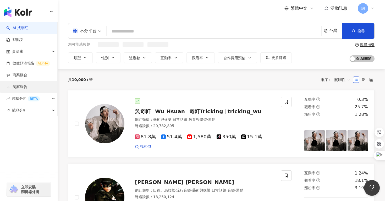
click at [18, 84] on link "洞察報告" at bounding box center [16, 86] width 21 height 5
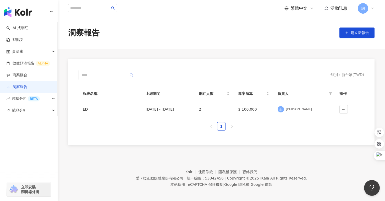
click at [16, 88] on link "洞察報告" at bounding box center [16, 86] width 21 height 5
click at [25, 87] on link "洞察報告" at bounding box center [16, 86] width 21 height 5
click at [27, 74] on link "商案媒合" at bounding box center [16, 75] width 21 height 5
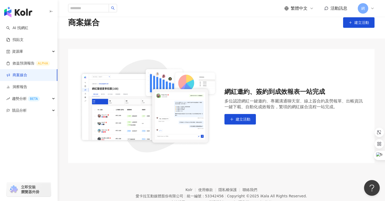
scroll to position [14, 0]
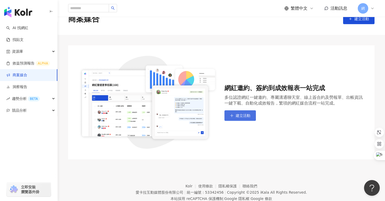
click at [244, 112] on button "建立活動" at bounding box center [239, 115] width 31 height 10
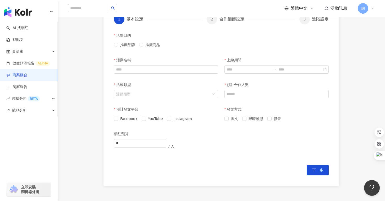
scroll to position [129, 0]
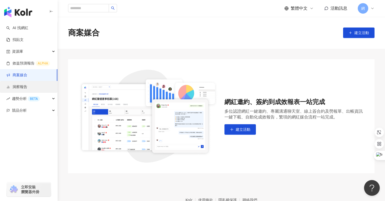
click at [21, 86] on link "洞察報告" at bounding box center [16, 86] width 21 height 5
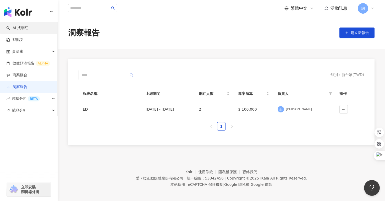
click at [26, 25] on link "AI 找網紅" at bounding box center [17, 27] width 22 height 5
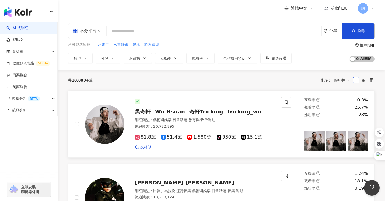
click at [233, 125] on div "總追蹤數 ： 20,782,895" at bounding box center [205, 126] width 140 height 5
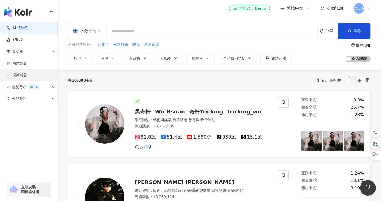
click at [27, 75] on link "洞察報告" at bounding box center [16, 75] width 21 height 5
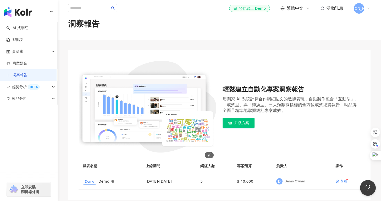
scroll to position [36, 0]
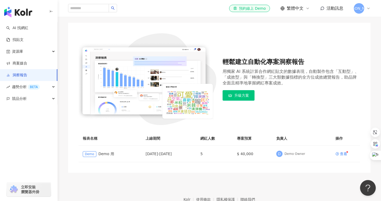
click at [228, 94] on icon "button" at bounding box center [230, 95] width 4 height 4
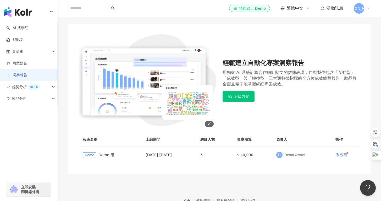
scroll to position [30, 0]
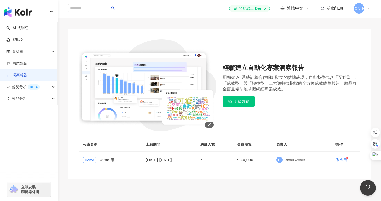
click at [199, 43] on img at bounding box center [148, 85] width 138 height 92
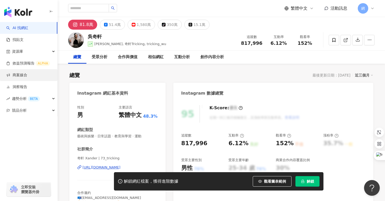
click at [25, 74] on link "商案媒合" at bounding box center [16, 75] width 21 height 5
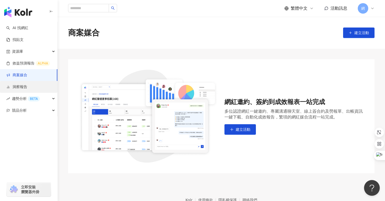
click at [26, 87] on link "洞察報告" at bounding box center [16, 86] width 21 height 5
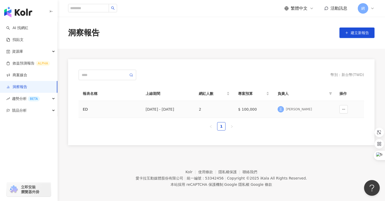
click at [93, 104] on td "ED" at bounding box center [110, 109] width 63 height 17
click at [234, 108] on td "2" at bounding box center [214, 109] width 39 height 17
click at [341, 109] on button "button" at bounding box center [343, 109] width 8 height 8
click at [137, 112] on div "ED" at bounding box center [110, 109] width 54 height 6
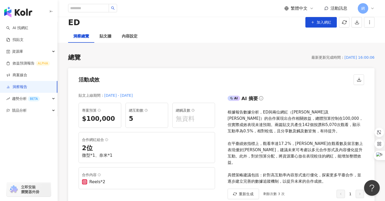
scroll to position [18, 0]
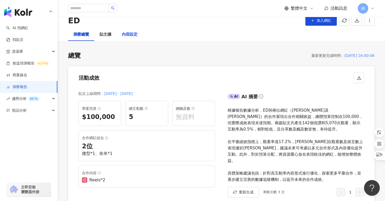
click at [136, 32] on div "內容設定" at bounding box center [130, 34] width 16 height 6
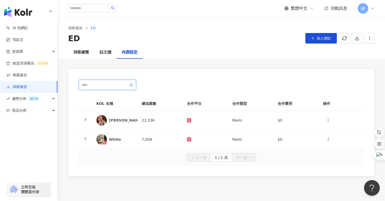
click at [117, 84] on input "text" at bounding box center [105, 85] width 47 height 6
click at [312, 39] on icon "button" at bounding box center [313, 38] width 4 height 4
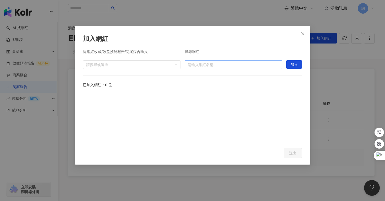
click at [206, 63] on input "search" at bounding box center [233, 64] width 91 height 8
click at [162, 84] on div "已加入網紅：0 位" at bounding box center [192, 85] width 219 height 6
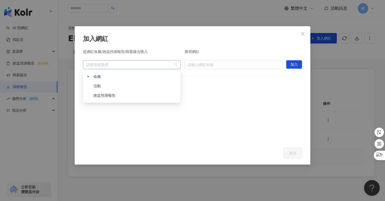
click at [162, 63] on div at bounding box center [129, 65] width 90 height 4
click at [159, 74] on span "收藏" at bounding box center [135, 76] width 87 height 8
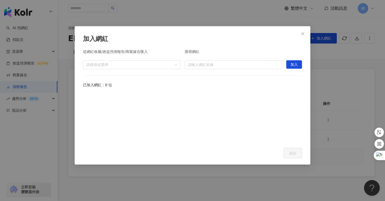
click at [189, 40] on div "加入網紅" at bounding box center [192, 39] width 219 height 9
click at [304, 36] on button "Close" at bounding box center [302, 34] width 10 height 10
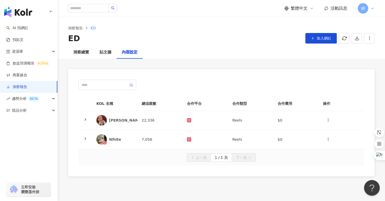
click at [27, 90] on link "洞察報告" at bounding box center [16, 86] width 21 height 5
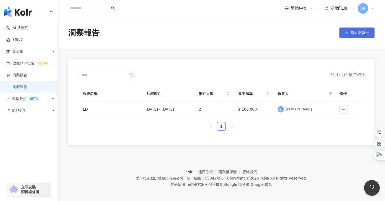
click at [356, 32] on span "建立新報告" at bounding box center [360, 33] width 18 height 4
